Goal: Find specific page/section: Find specific page/section

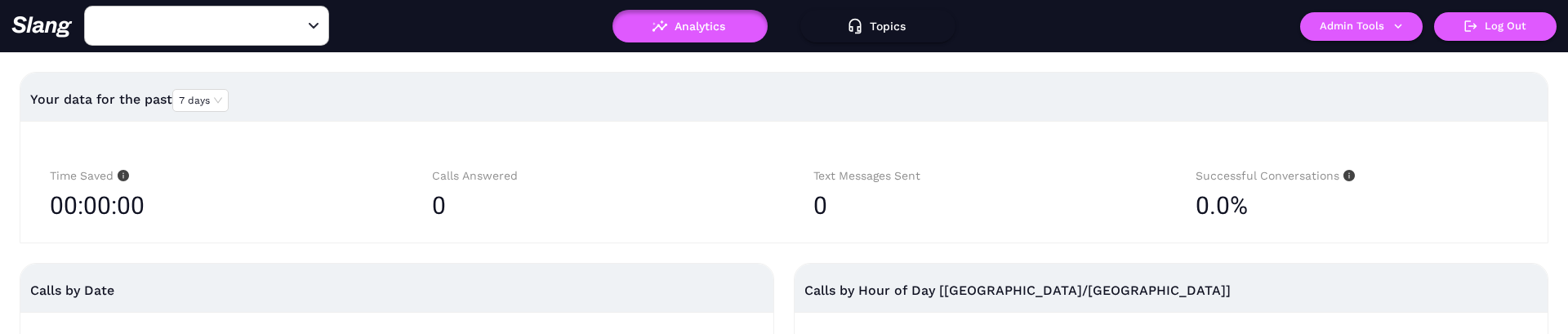
type input "[PERSON_NAME]'s"
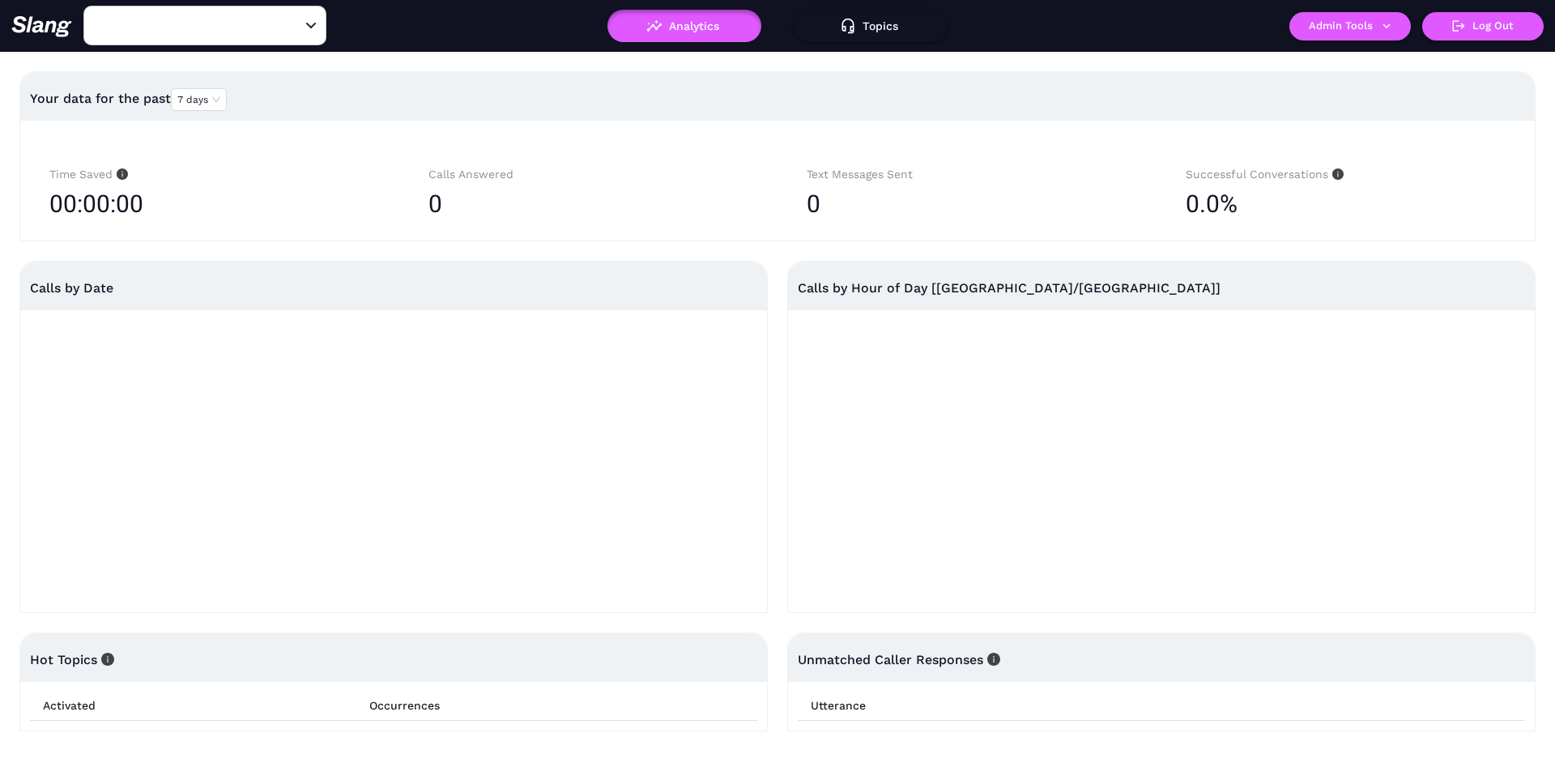
type input "[PERSON_NAME]'s"
